Goal: Task Accomplishment & Management: Manage account settings

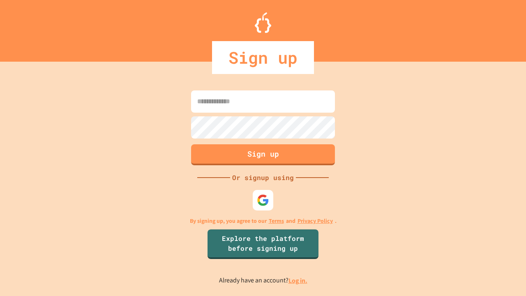
click at [299, 281] on link "Log in." at bounding box center [298, 280] width 19 height 9
